Goal: Navigation & Orientation: Find specific page/section

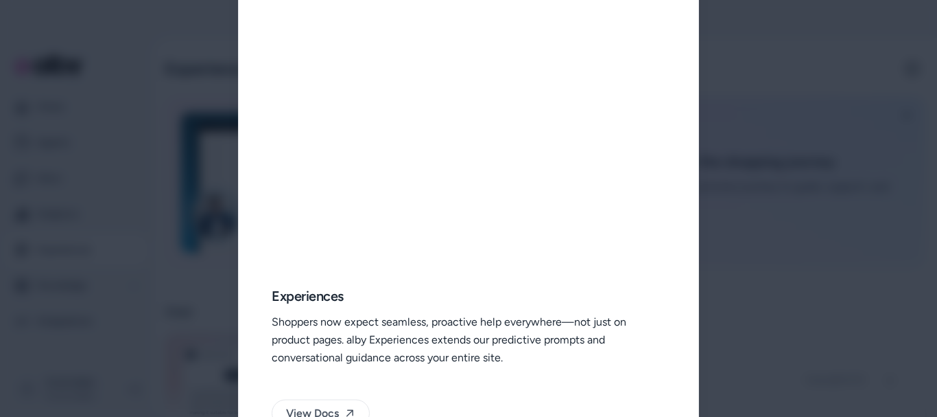
click at [746, 134] on div at bounding box center [468, 208] width 937 height 417
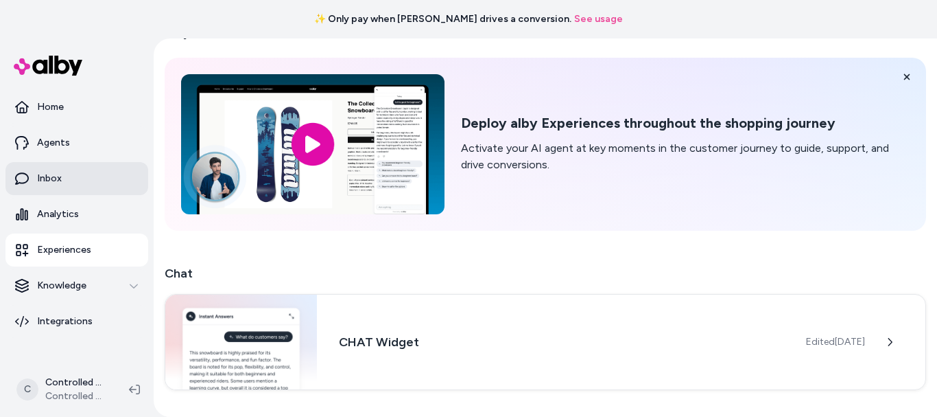
click at [56, 171] on link "Inbox" at bounding box center [76, 178] width 143 height 33
click at [81, 180] on link "Inbox" at bounding box center [76, 178] width 143 height 33
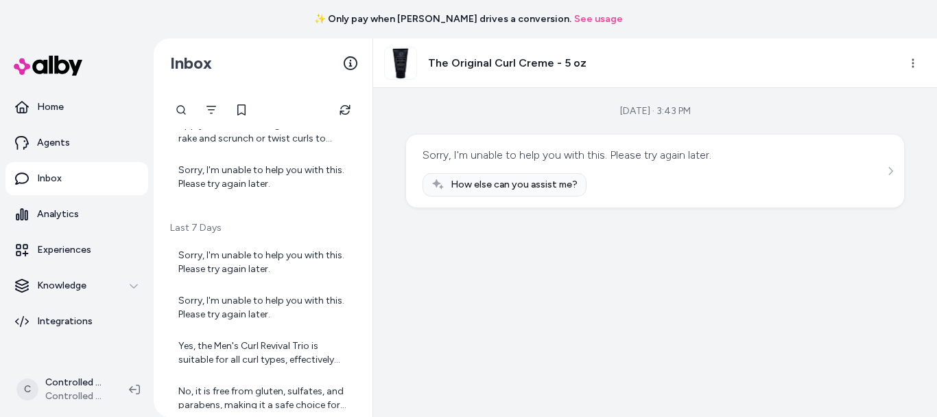
scroll to position [89, 0]
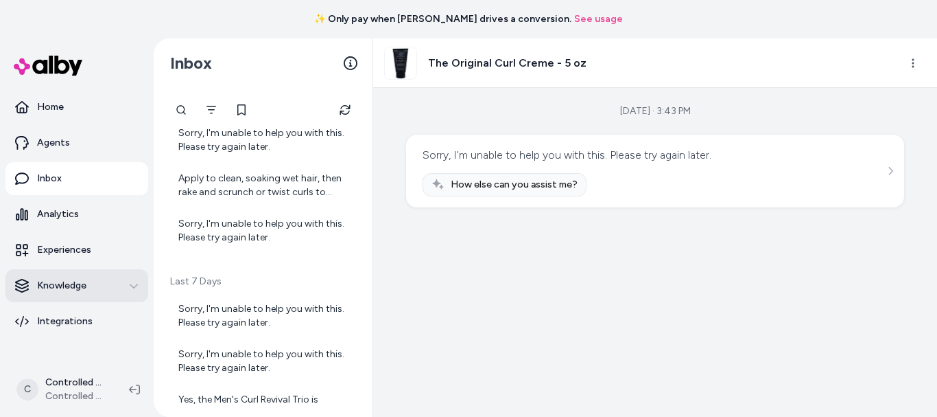
click at [130, 288] on icon "button" at bounding box center [134, 286] width 10 height 10
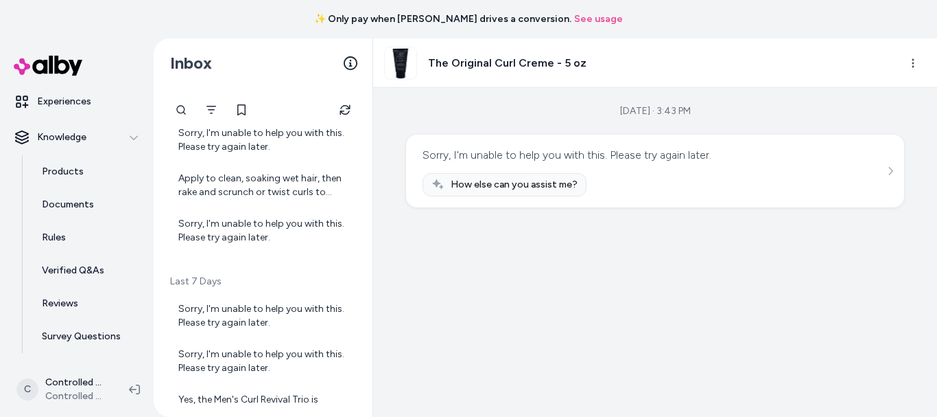
scroll to position [178, 0]
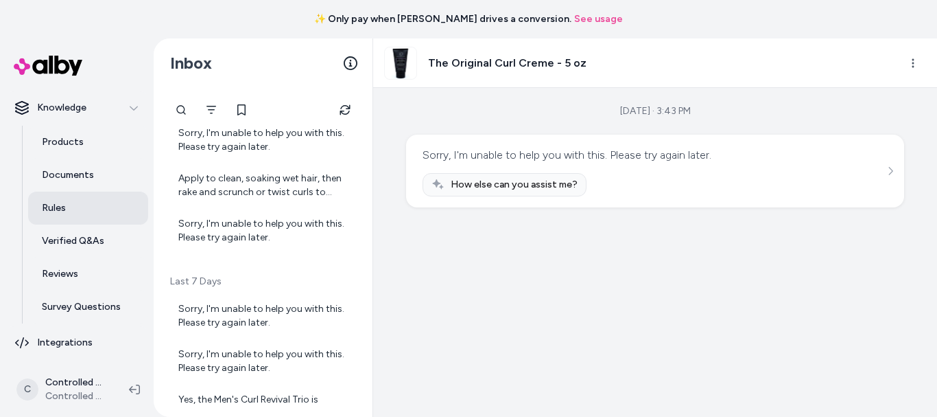
click at [75, 200] on link "Rules" at bounding box center [88, 207] width 120 height 33
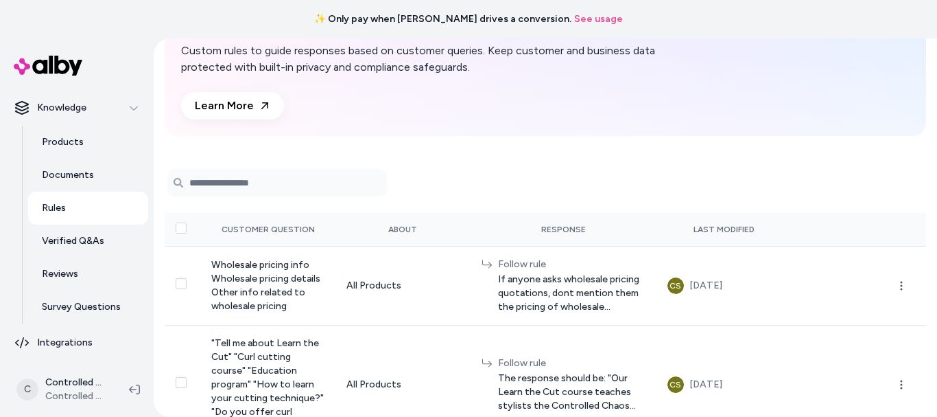
scroll to position [60, 0]
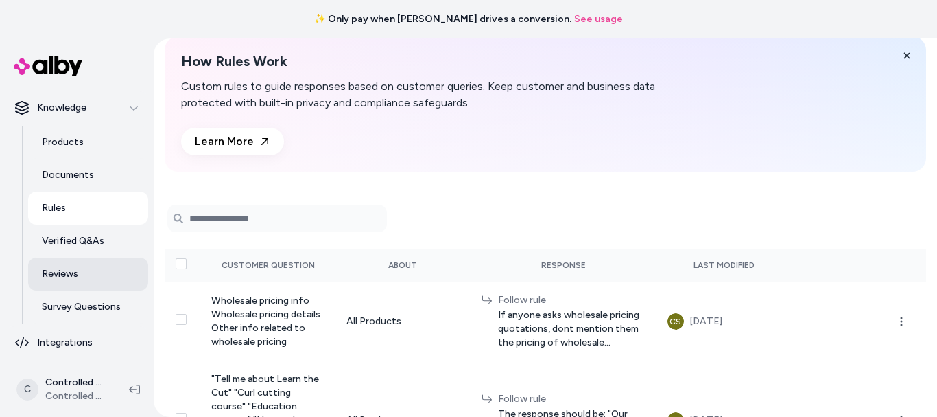
click at [99, 274] on link "Reviews" at bounding box center [88, 273] width 120 height 33
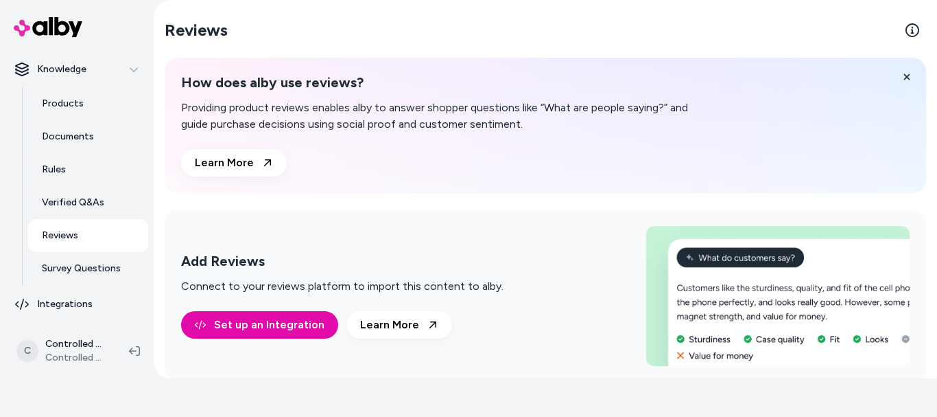
scroll to position [4, 0]
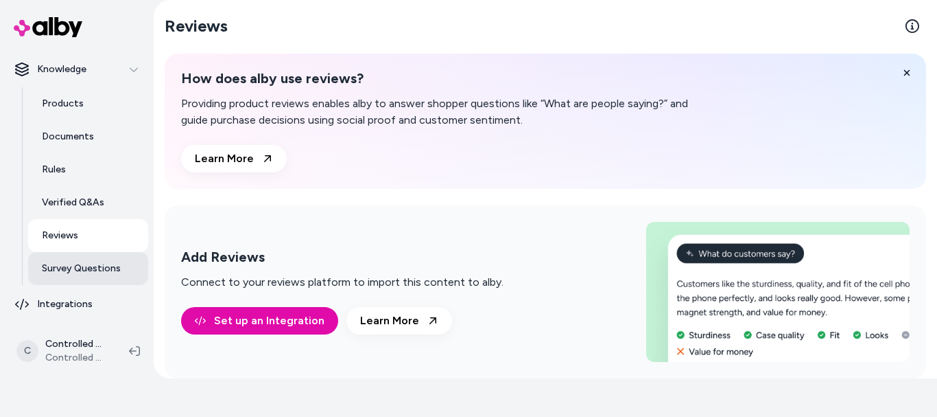
click at [102, 268] on p "Survey Questions" at bounding box center [81, 268] width 79 height 14
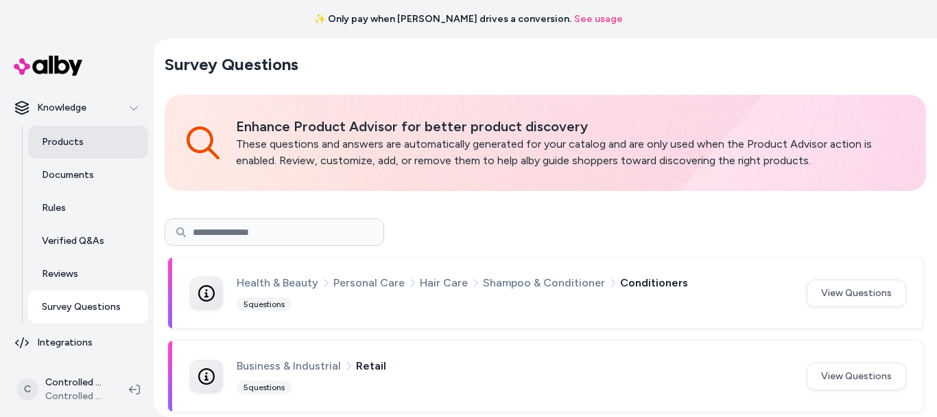
click at [78, 151] on link "Products" at bounding box center [88, 142] width 120 height 33
